Goal: Communication & Community: Participate in discussion

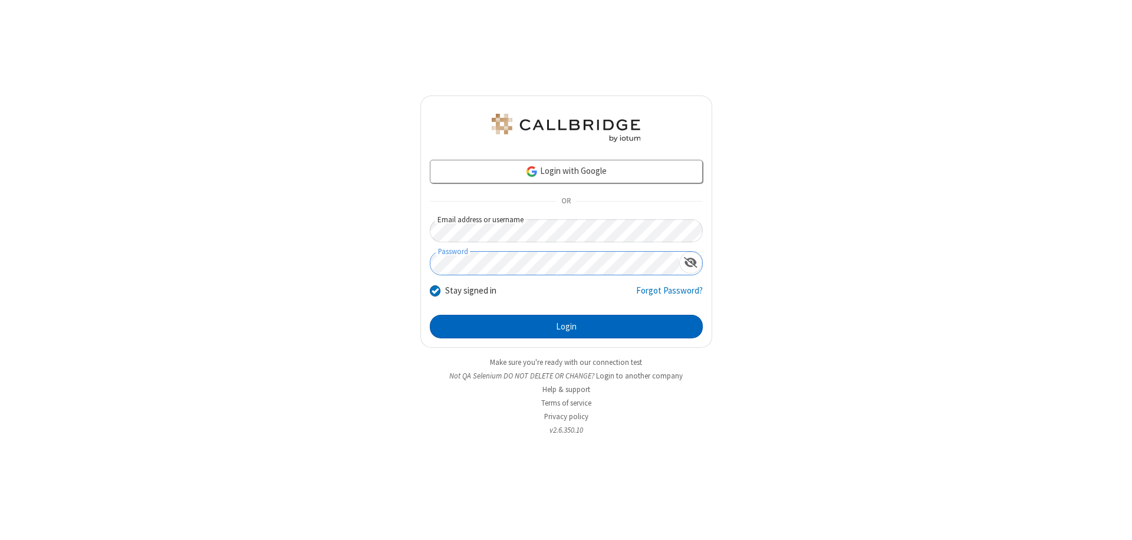
click at [566, 326] on button "Login" at bounding box center [566, 327] width 273 height 24
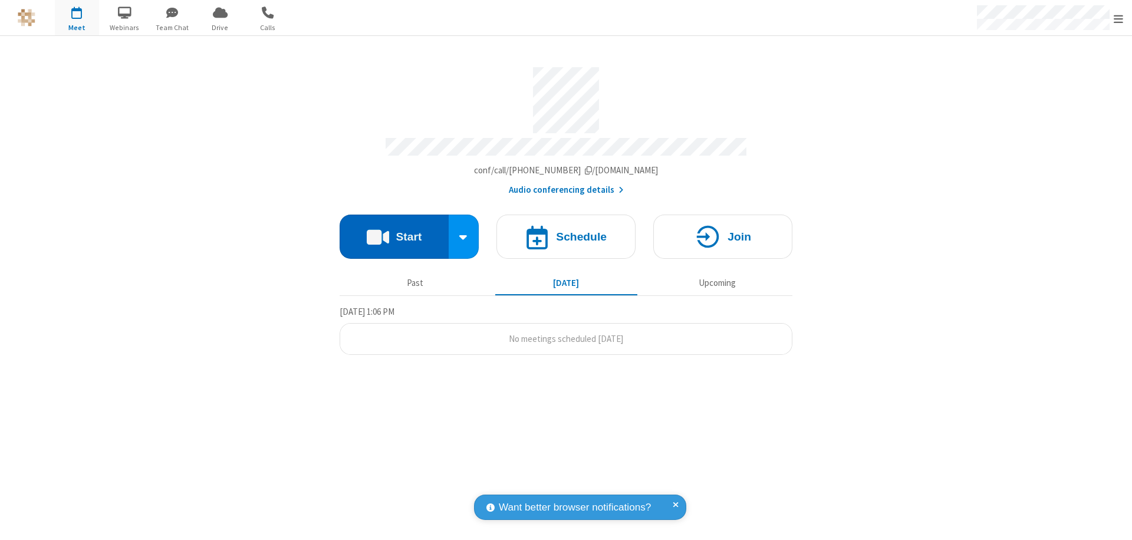
click at [394, 231] on button "Start" at bounding box center [393, 237] width 109 height 44
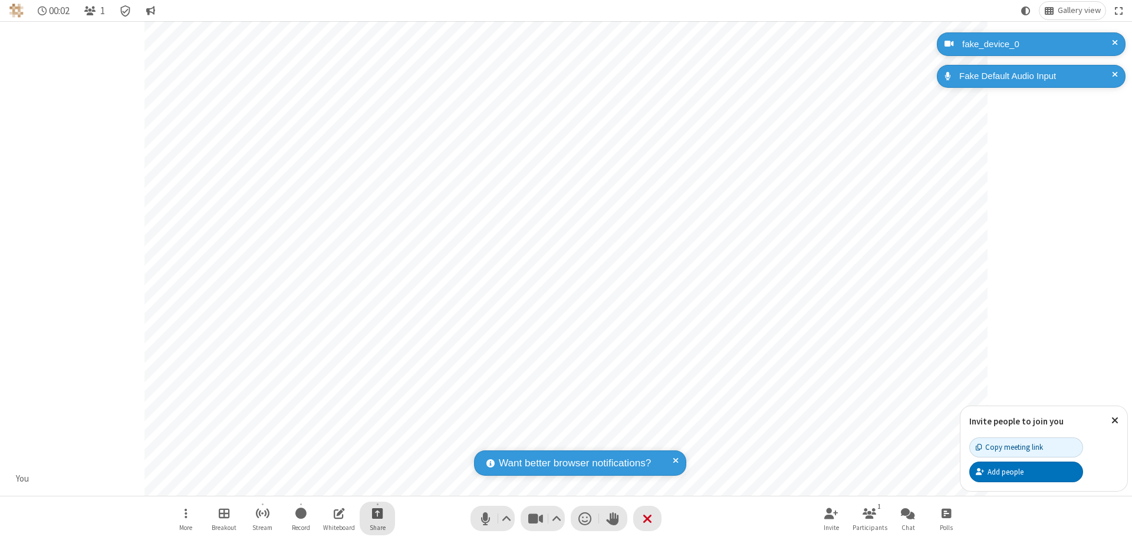
click at [377, 513] on span "Start sharing" at bounding box center [377, 513] width 11 height 15
click at [329, 484] on span "Share my screen" at bounding box center [330, 485] width 14 height 10
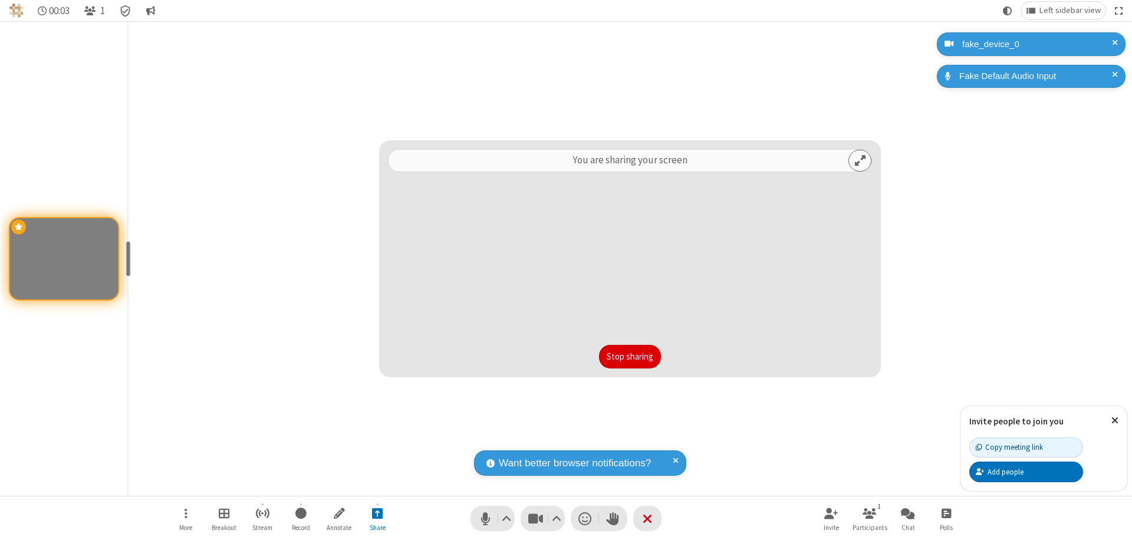
click at [629, 357] on button "Stop sharing" at bounding box center [630, 357] width 62 height 24
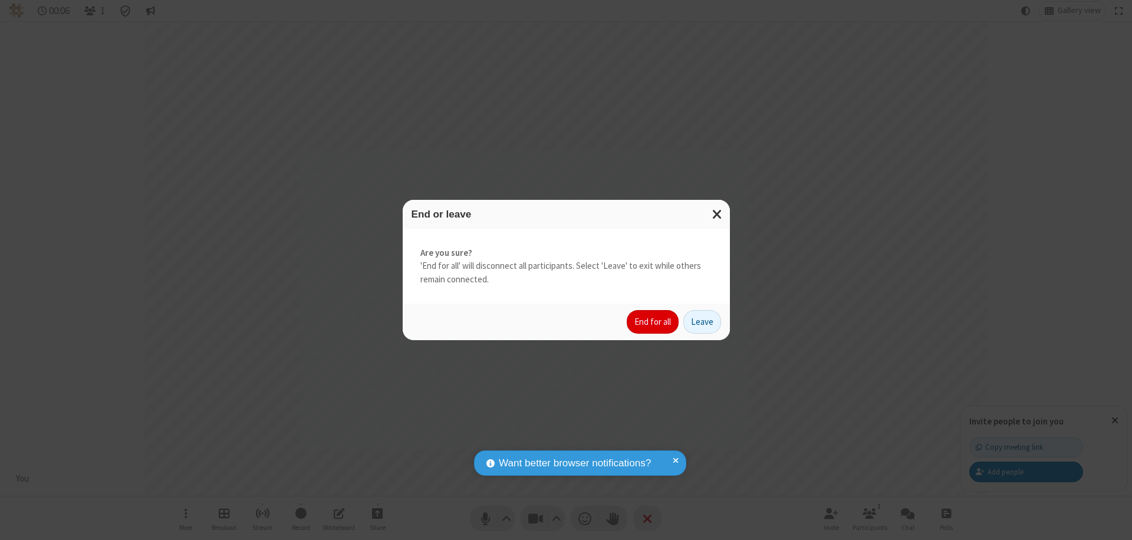
click at [653, 322] on button "End for all" at bounding box center [652, 322] width 52 height 24
